Goal: Navigation & Orientation: Find specific page/section

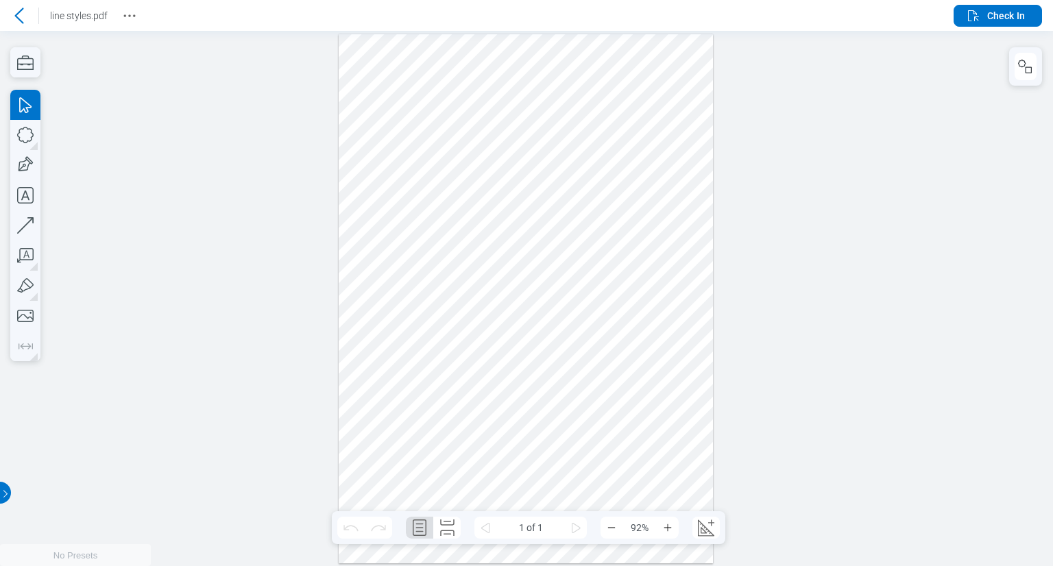
click at [235, 143] on div at bounding box center [526, 299] width 1053 height 536
click at [20, 16] on icon at bounding box center [19, 16] width 16 height 16
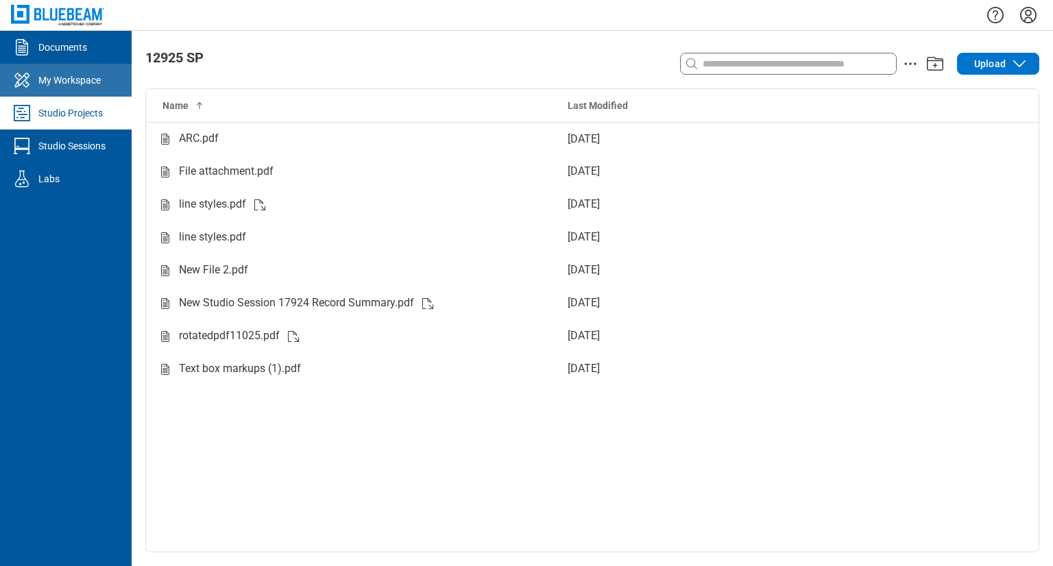
click at [71, 84] on div "My Workspace" at bounding box center [69, 80] width 62 height 14
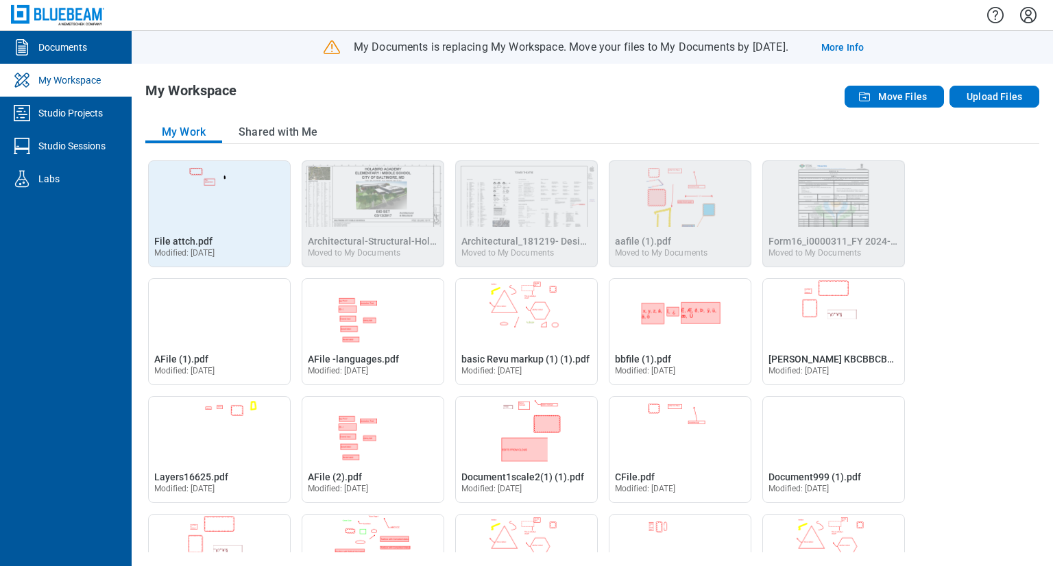
click at [200, 218] on img "Open File attch.pdf in Editor" at bounding box center [219, 194] width 141 height 66
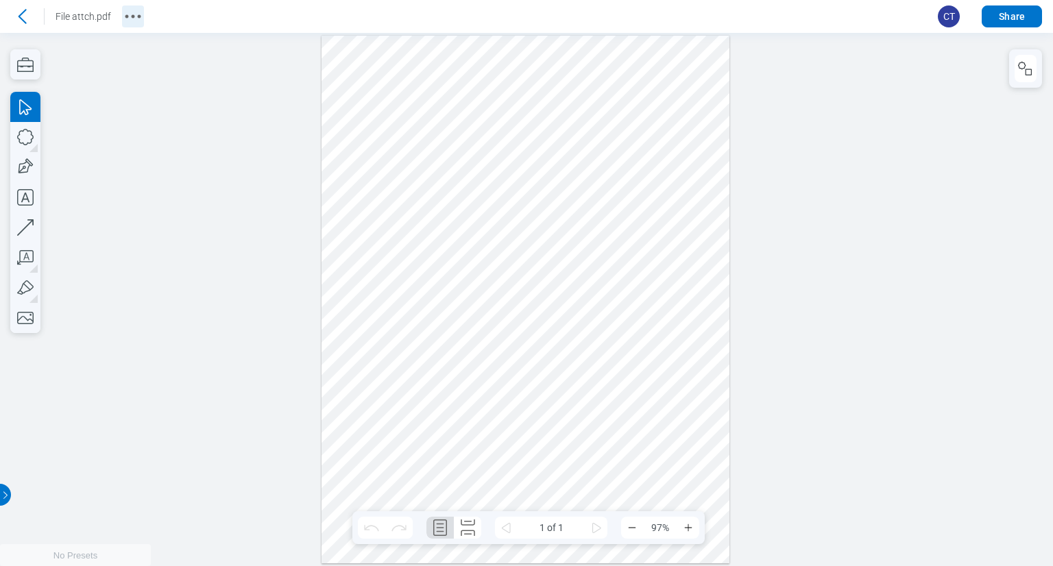
click at [136, 19] on icon "More actions" at bounding box center [133, 16] width 22 height 22
click at [143, 240] on div at bounding box center [526, 299] width 1053 height 533
